Goal: Navigation & Orientation: Find specific page/section

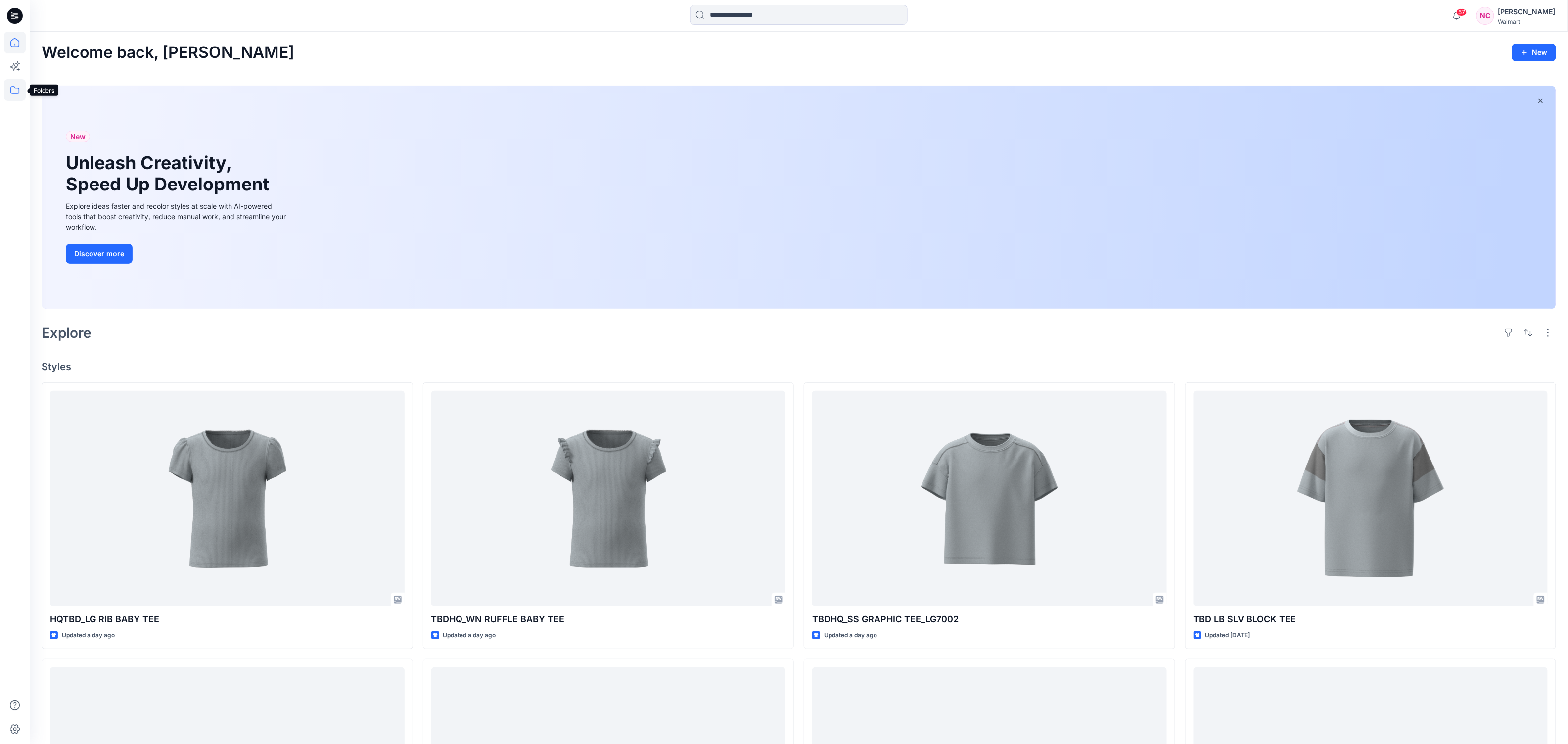
click at [16, 83] on icon at bounding box center [15, 90] width 22 height 22
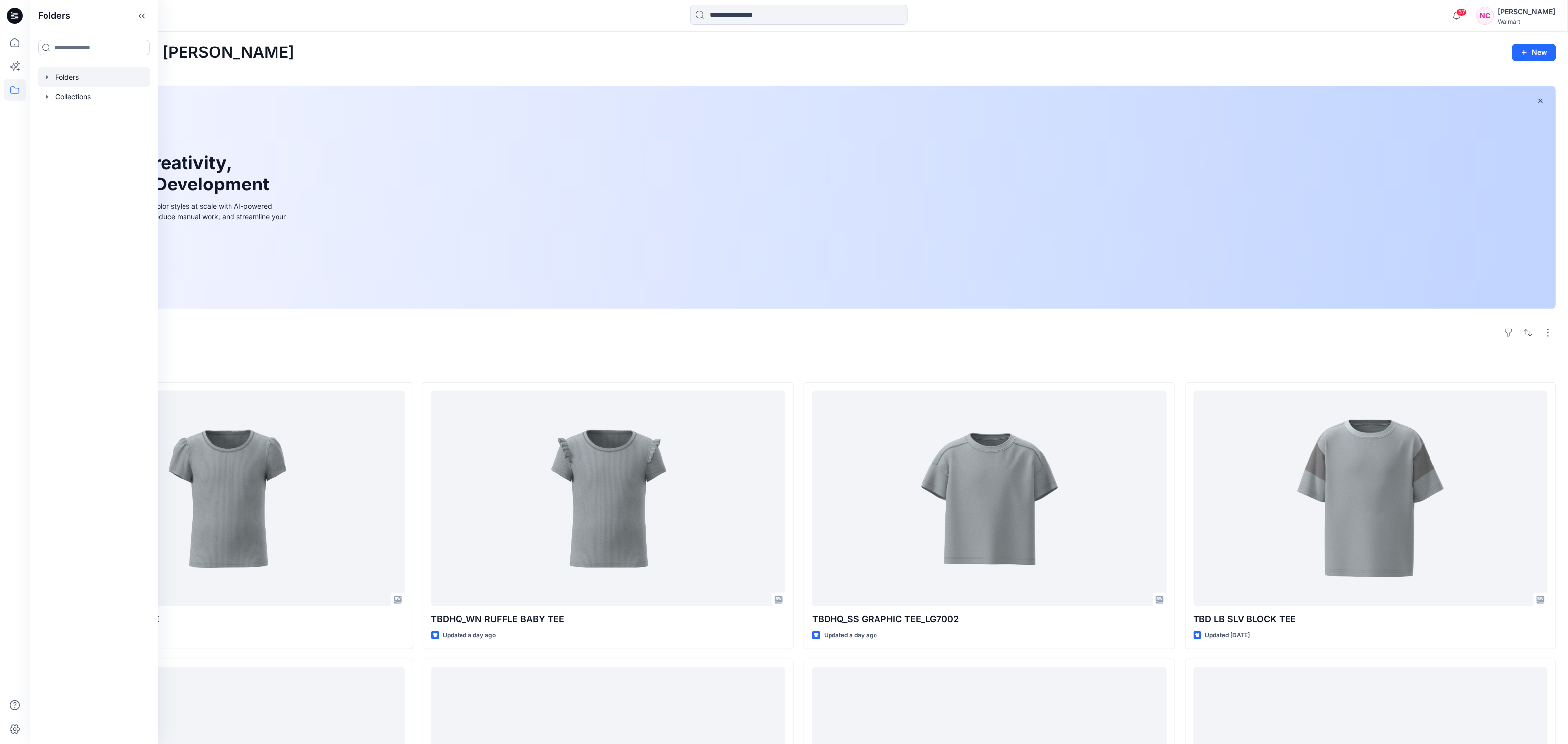
click at [71, 72] on div at bounding box center [94, 77] width 113 height 19
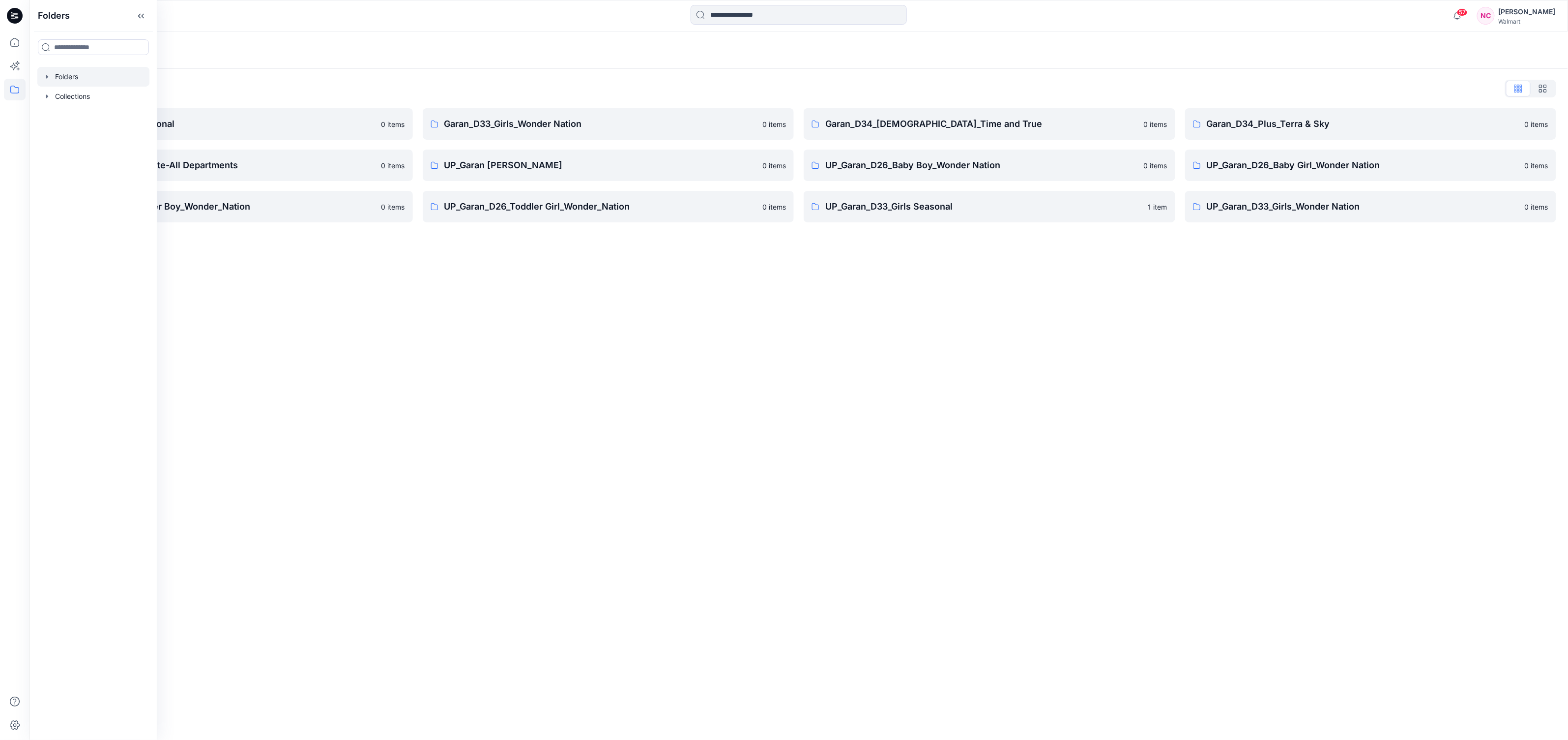
drag, startPoint x: 911, startPoint y: 450, endPoint x: 948, endPoint y: 439, distance: 38.6
click at [912, 450] on div "Folders Folders List Garan_D33_Girls Seasonal 0 items Garan_Way to Celebrate-Al…" at bounding box center [799, 386] width 1538 height 708
click at [514, 126] on p "Garan_D33_Girls_Wonder Nation" at bounding box center [600, 123] width 313 height 14
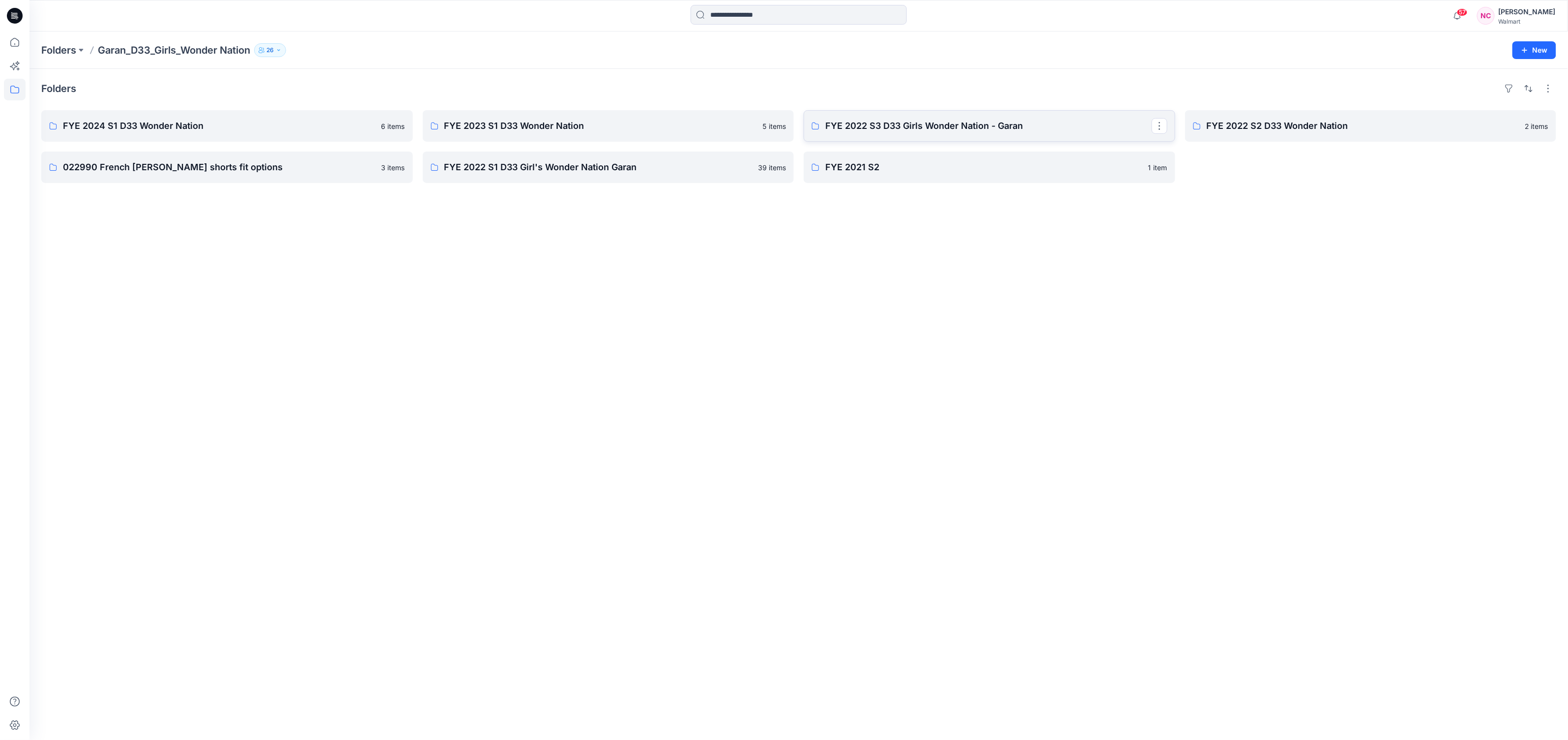
click at [915, 127] on p "FYE 2022 S3 D33 Girls Wonder Nation - Garan" at bounding box center [988, 125] width 326 height 14
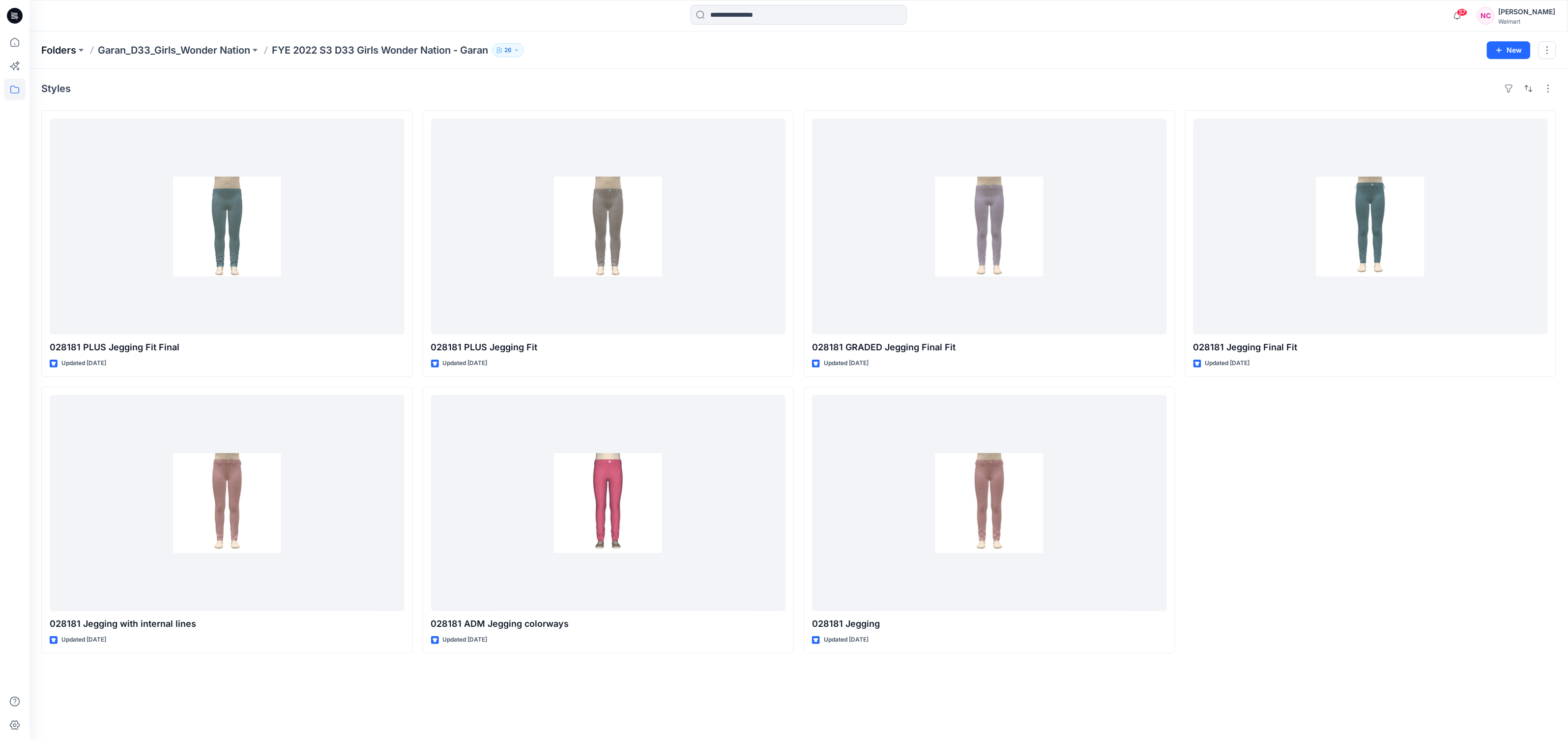
click at [46, 50] on p "Folders" at bounding box center [59, 50] width 35 height 14
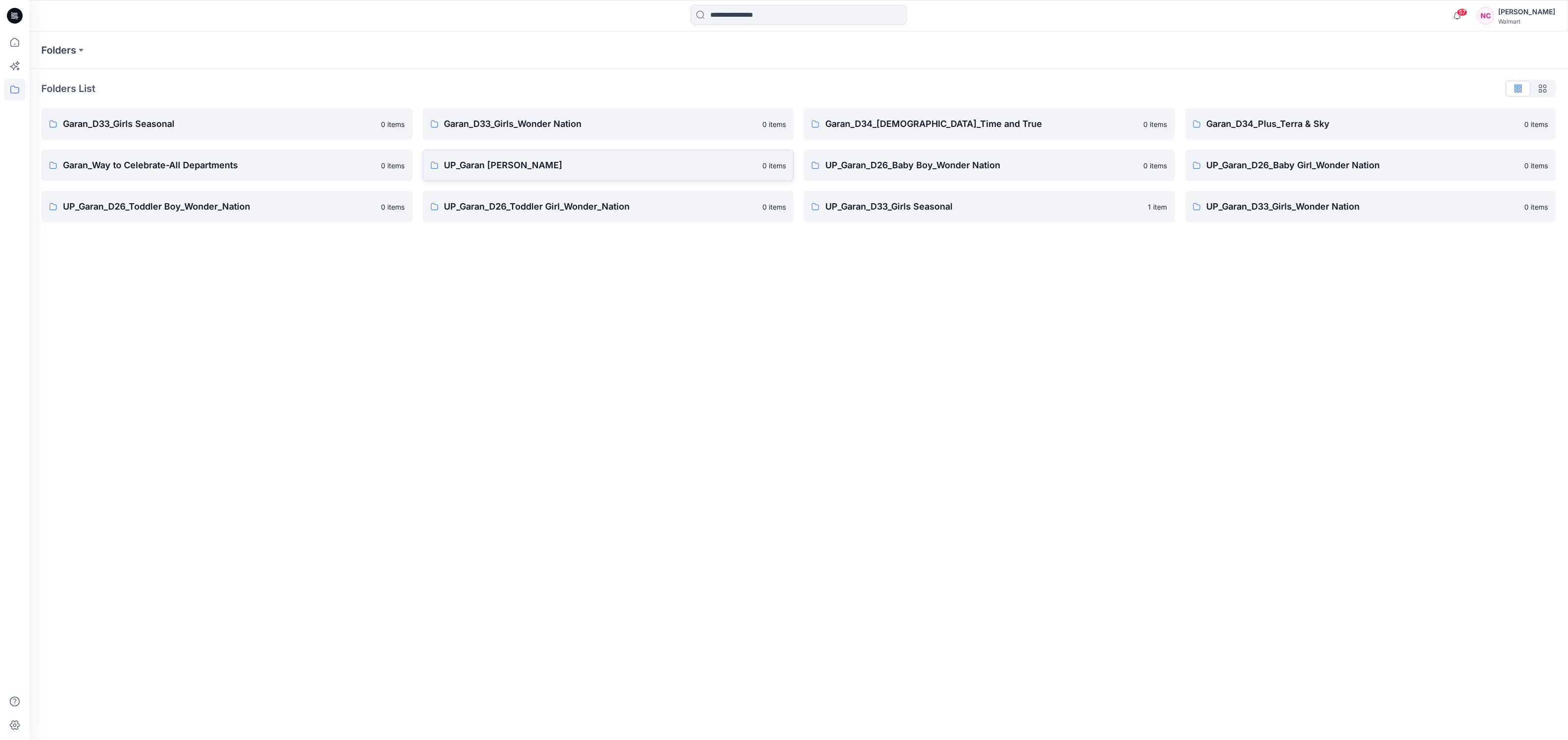
click at [495, 169] on p "UP_Garan [PERSON_NAME]" at bounding box center [600, 165] width 313 height 14
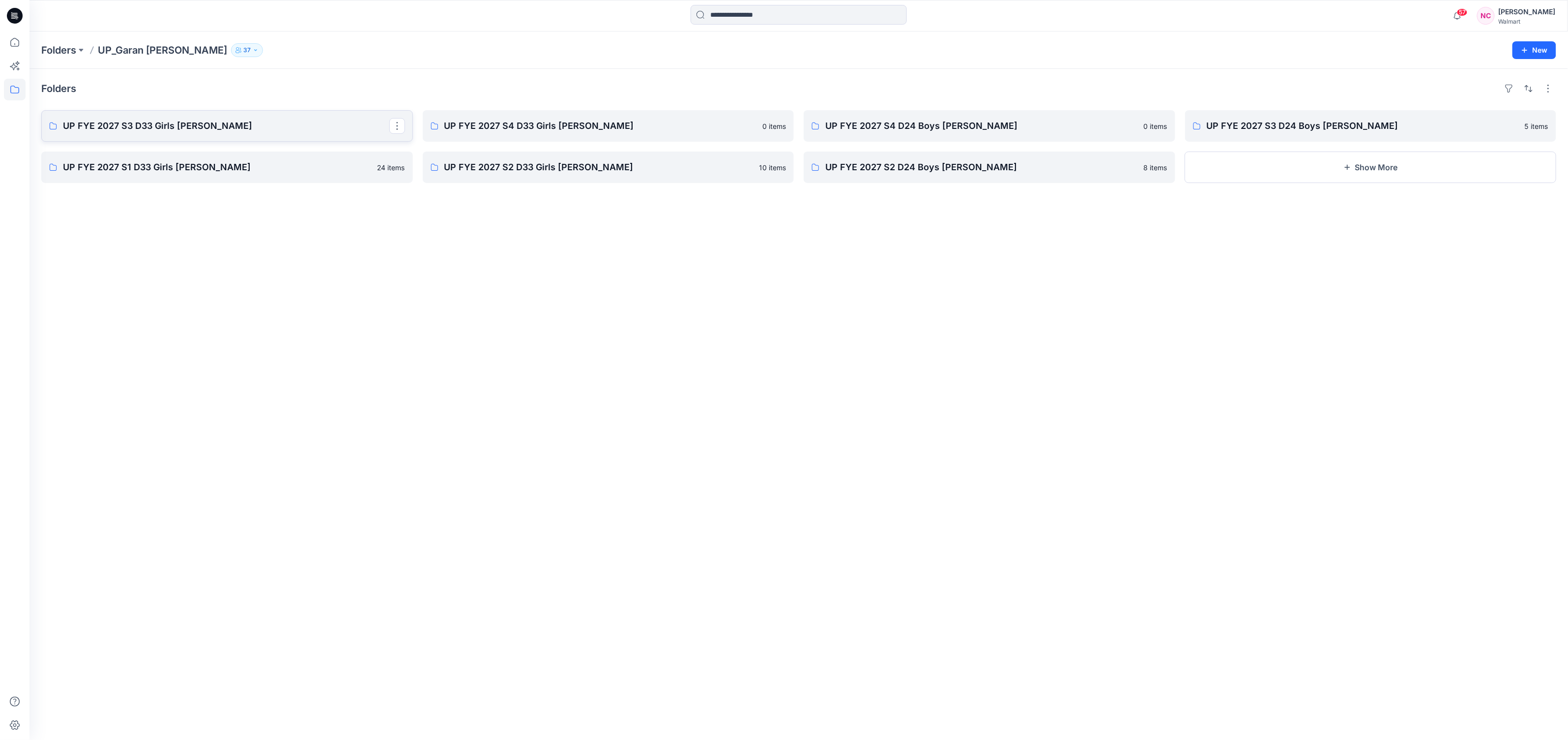
click at [127, 123] on p "UP FYE 2027 S3 D33 Girls [PERSON_NAME]" at bounding box center [226, 125] width 326 height 14
click at [1315, 128] on p "UP FYE 2027 S3 D24 Boys [PERSON_NAME]" at bounding box center [1370, 125] width 326 height 14
